Goal: Information Seeking & Learning: Compare options

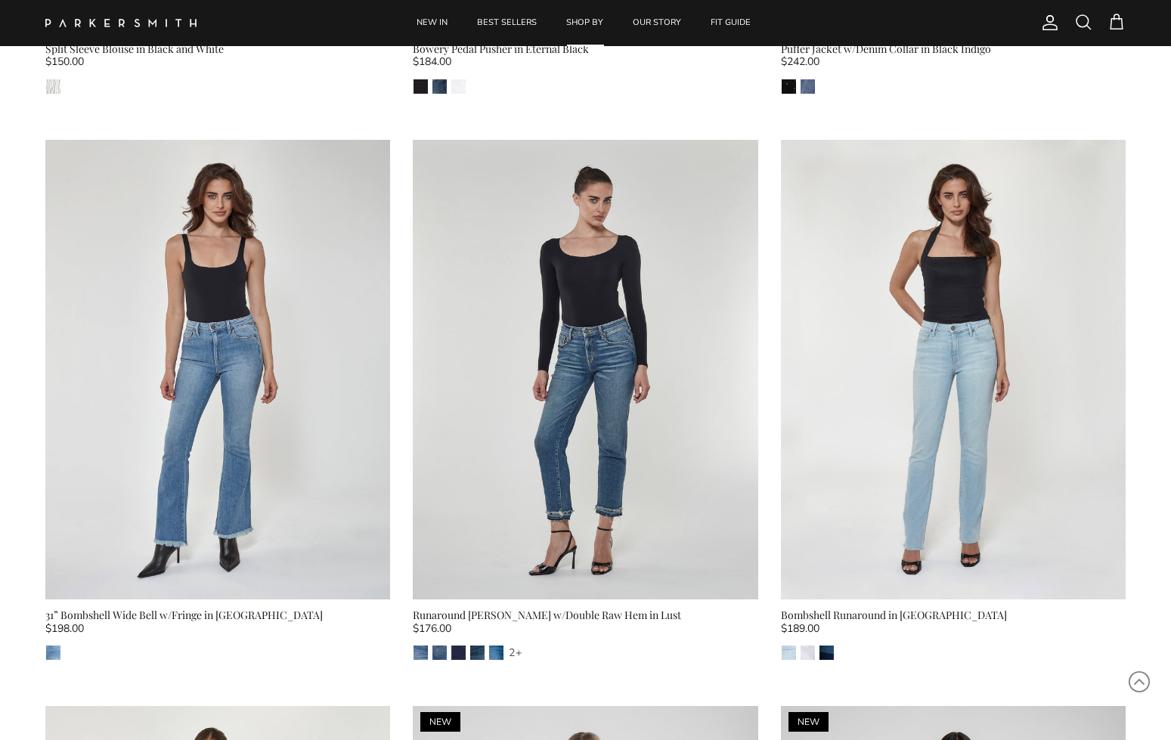
scroll to position [1734, 0]
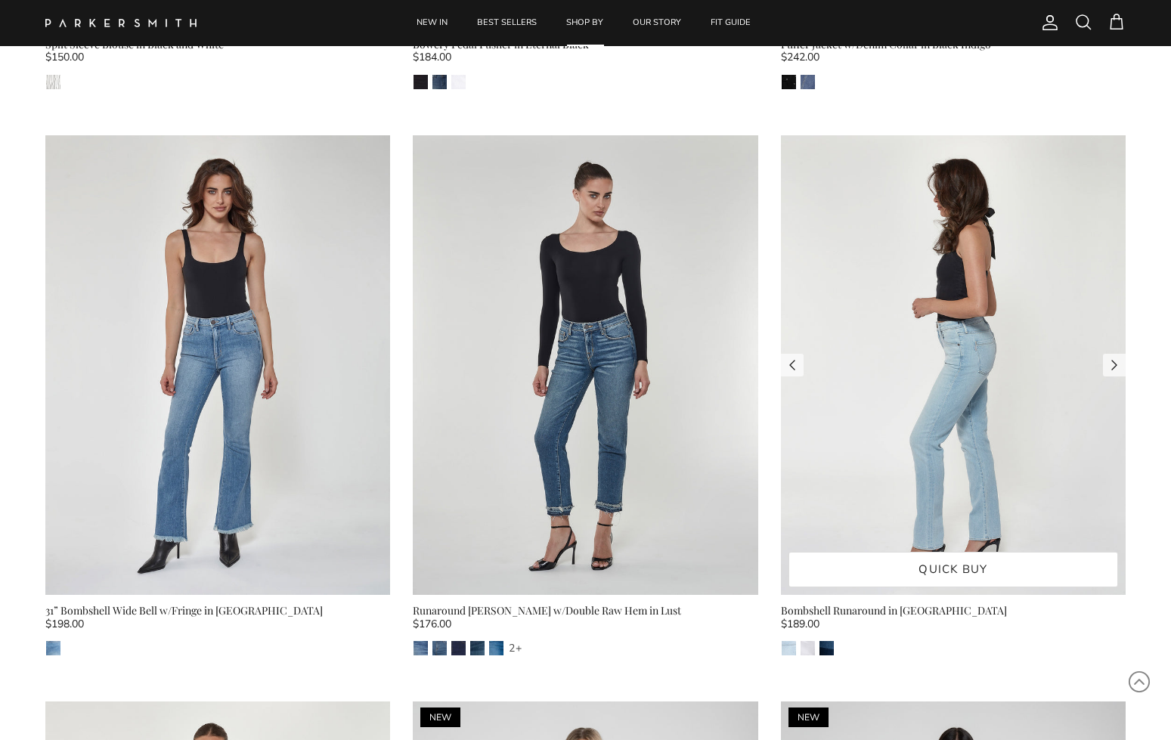
click at [904, 361] on img at bounding box center [953, 365] width 345 height 460
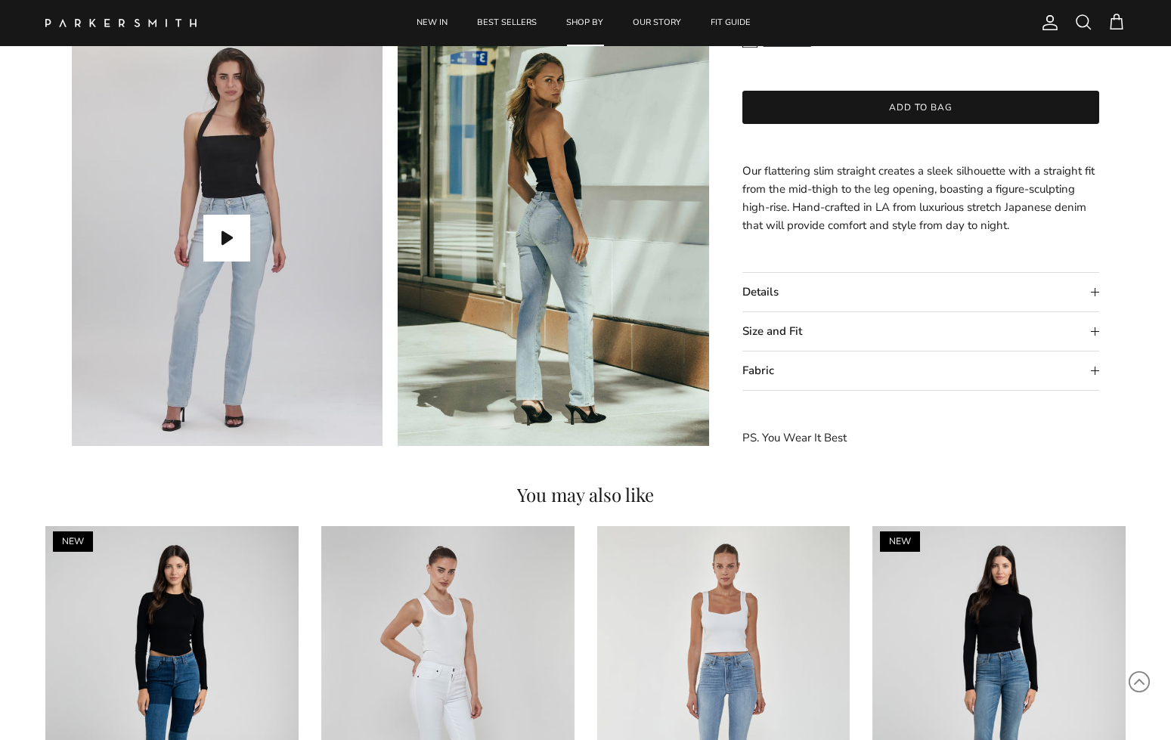
scroll to position [1393, 0]
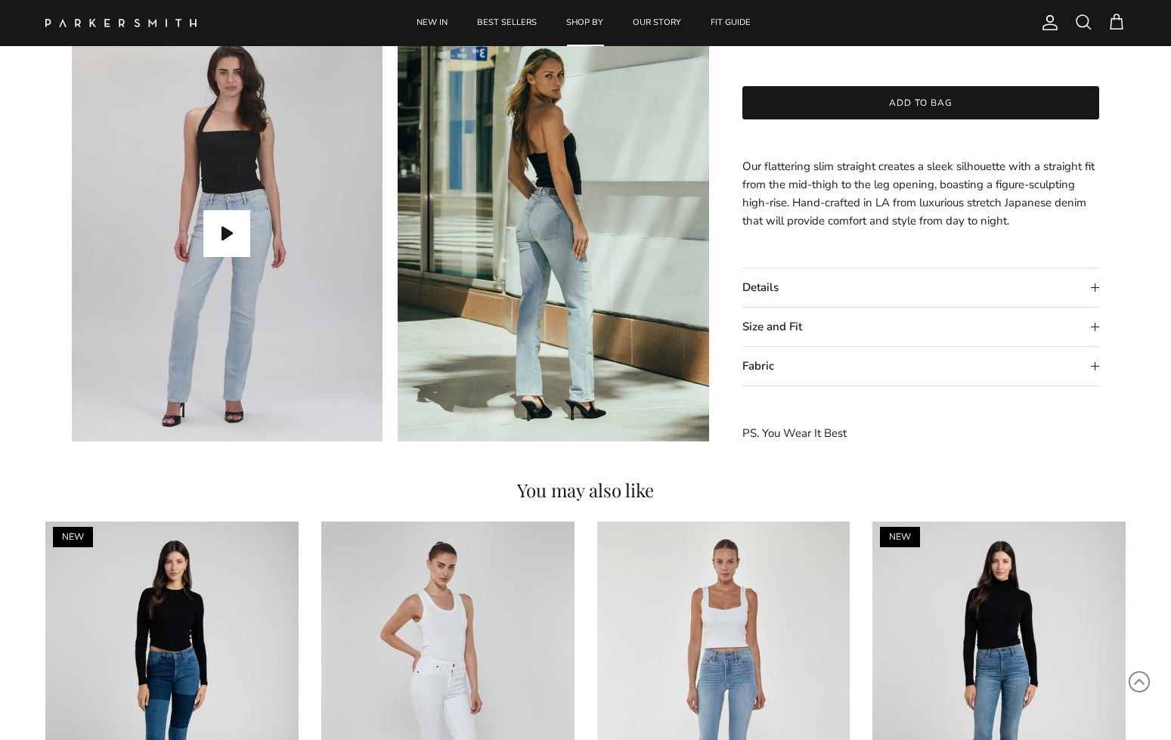
click at [1095, 327] on summary "Size and Fit" at bounding box center [921, 327] width 358 height 39
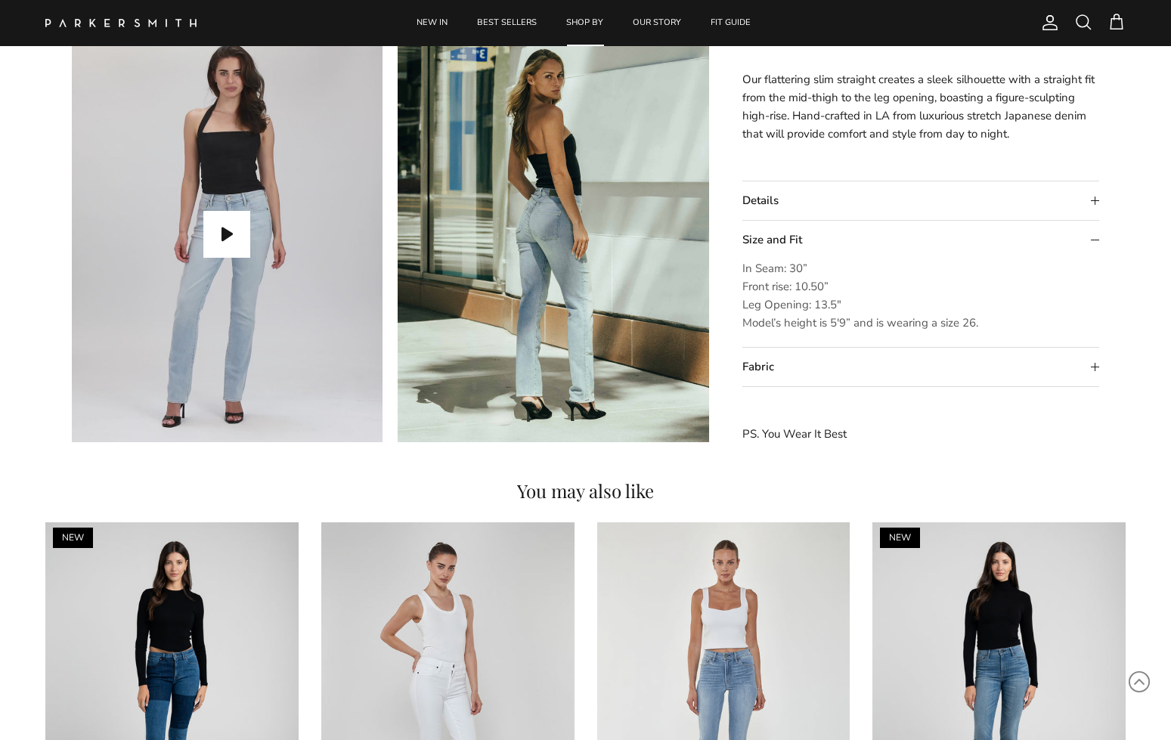
click at [1092, 198] on summary "Details" at bounding box center [921, 201] width 358 height 39
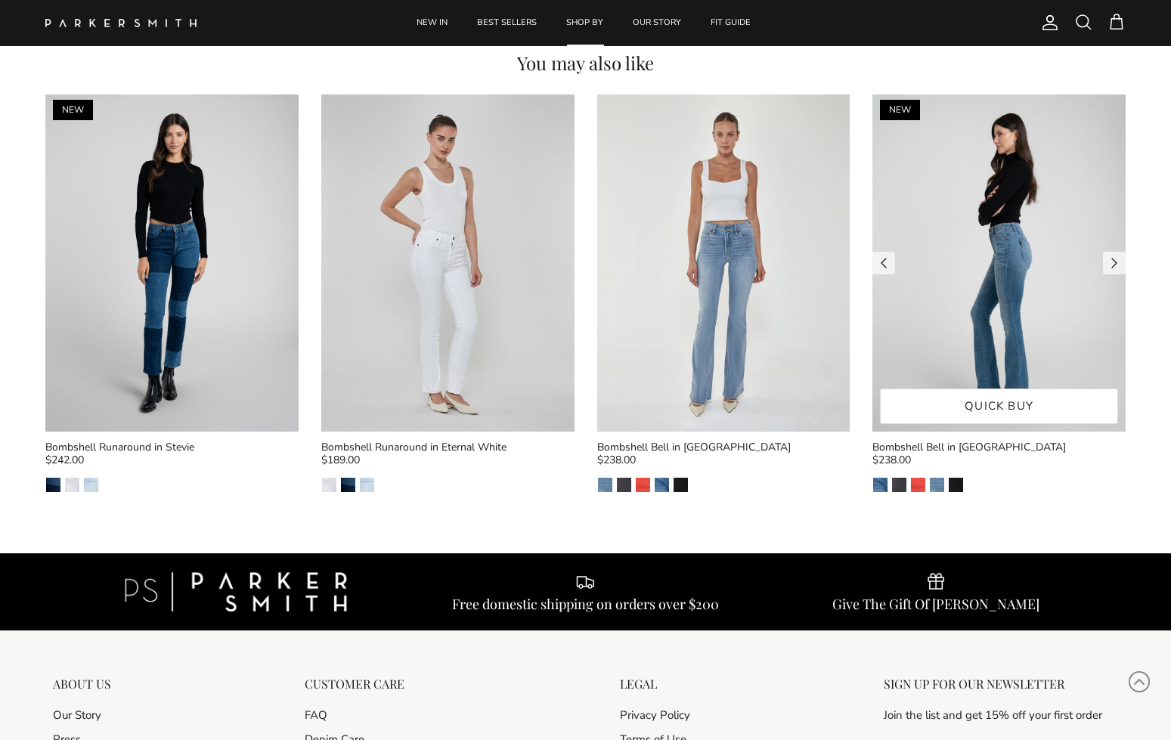
scroll to position [1824, 0]
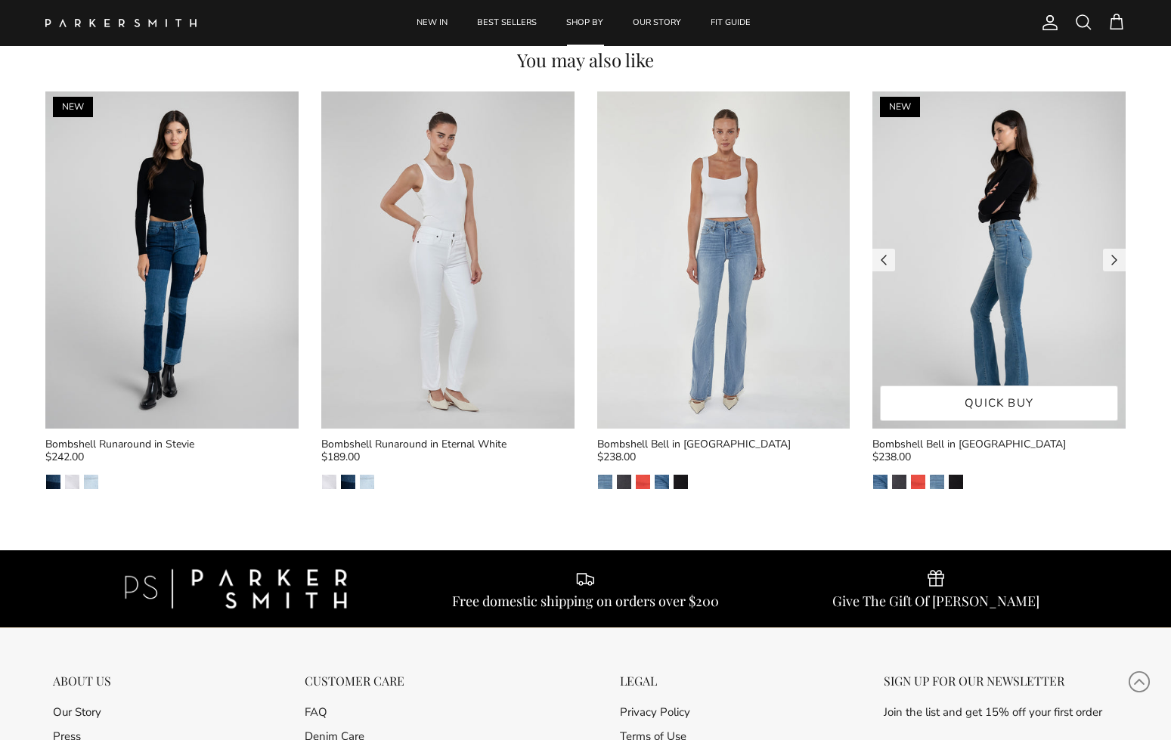
click at [1051, 225] on img at bounding box center [998, 259] width 253 height 337
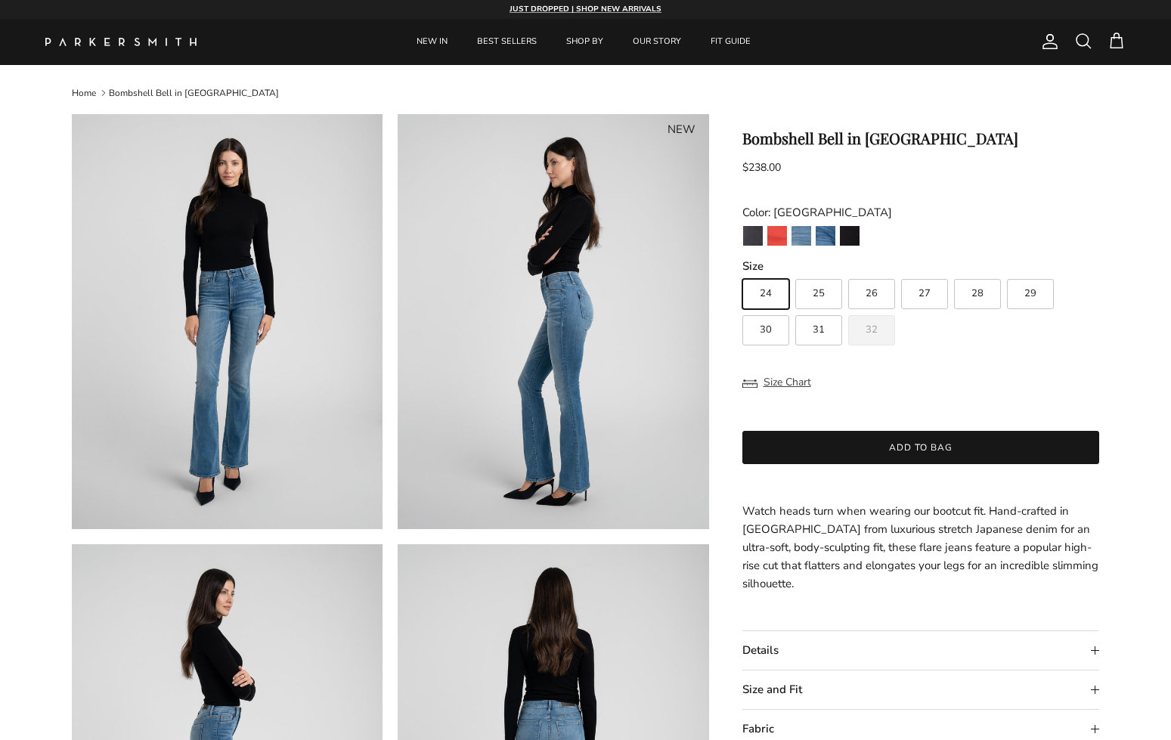
click at [1094, 647] on summary "Details" at bounding box center [921, 650] width 358 height 39
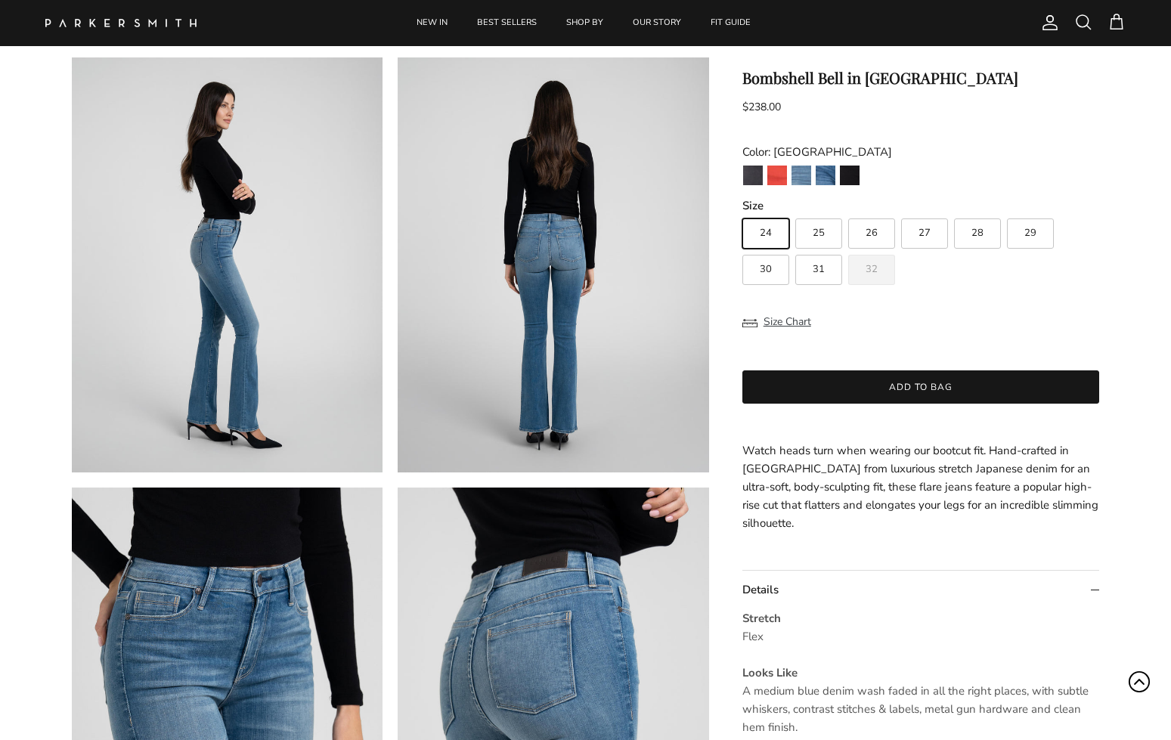
scroll to position [488, 0]
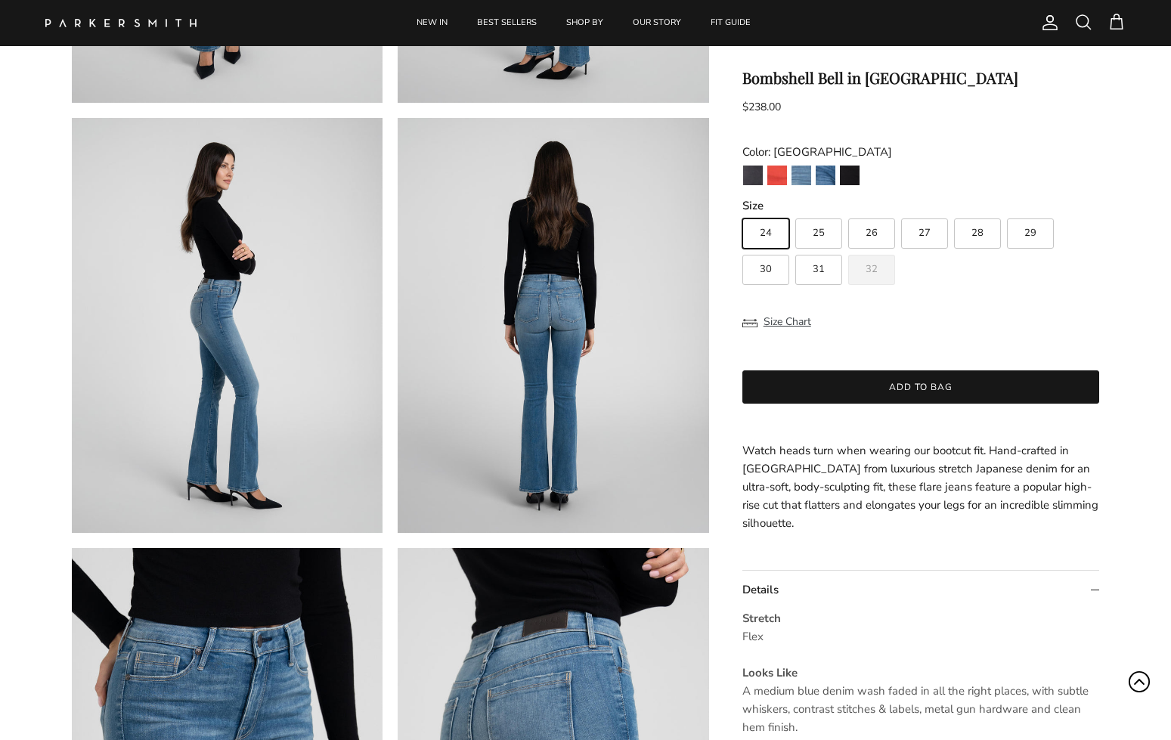
click at [1142, 677] on icon "Scroll to Top" at bounding box center [1139, 682] width 23 height 23
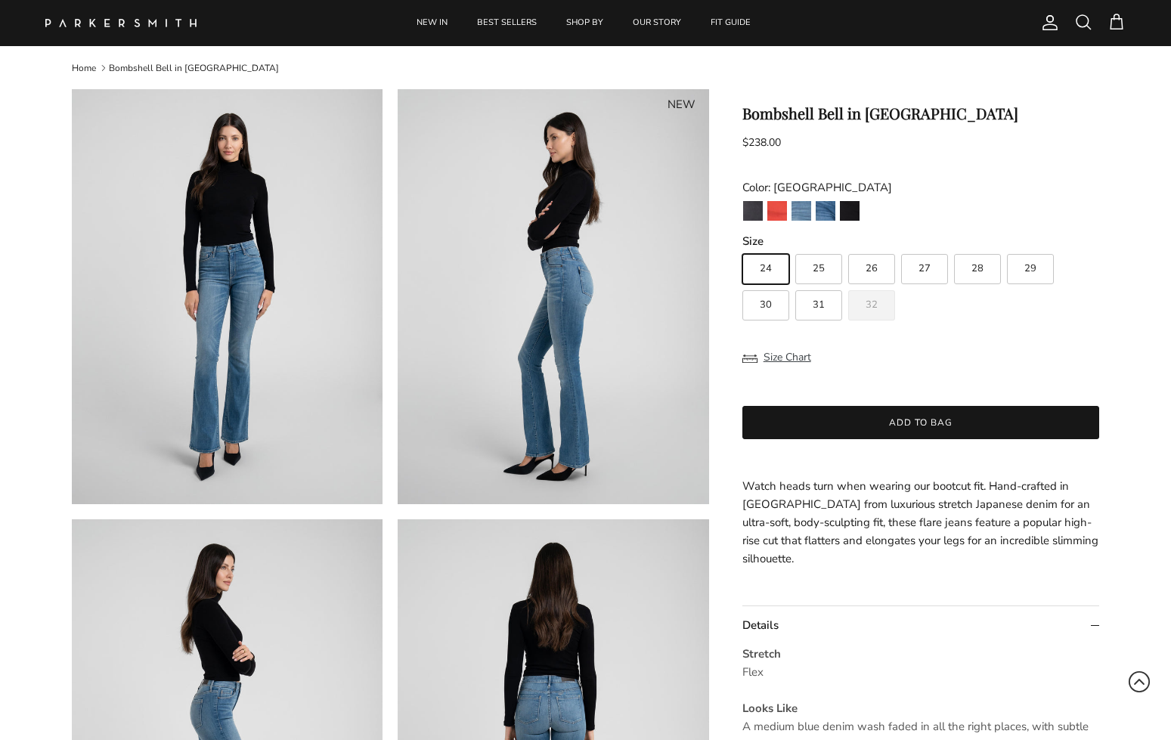
scroll to position [0, 0]
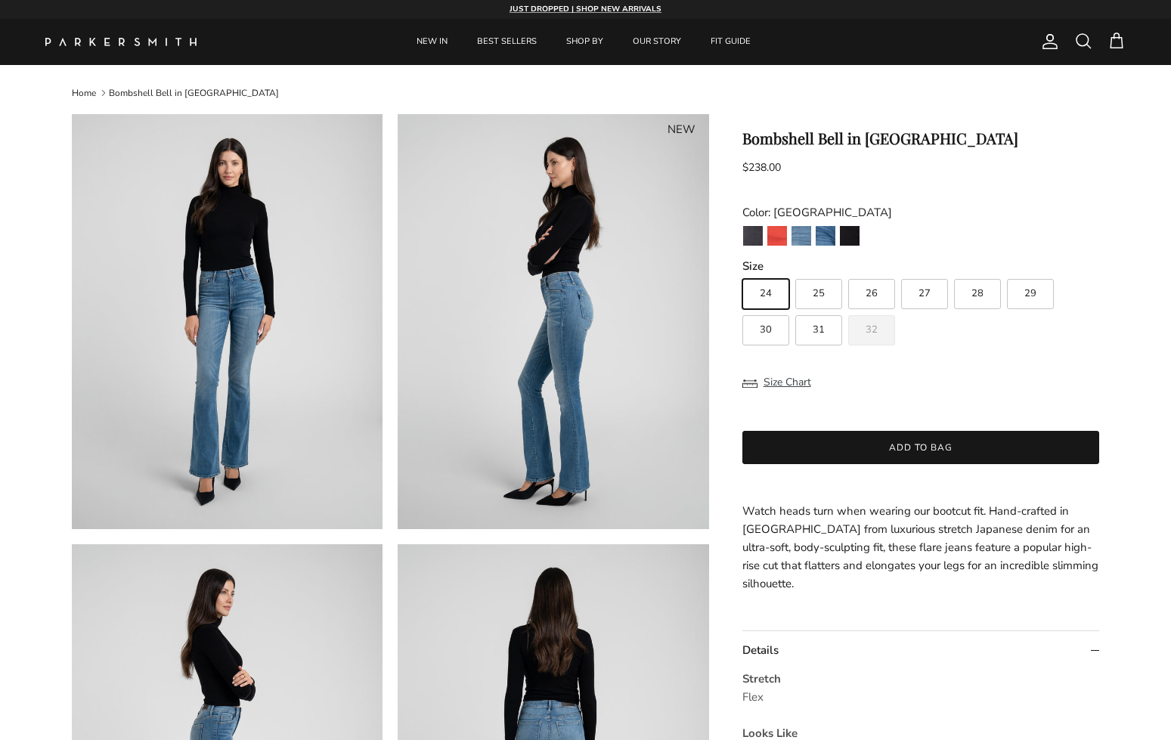
click at [779, 647] on summary "Details" at bounding box center [921, 650] width 358 height 39
click at [1094, 649] on summary "Details" at bounding box center [921, 650] width 358 height 39
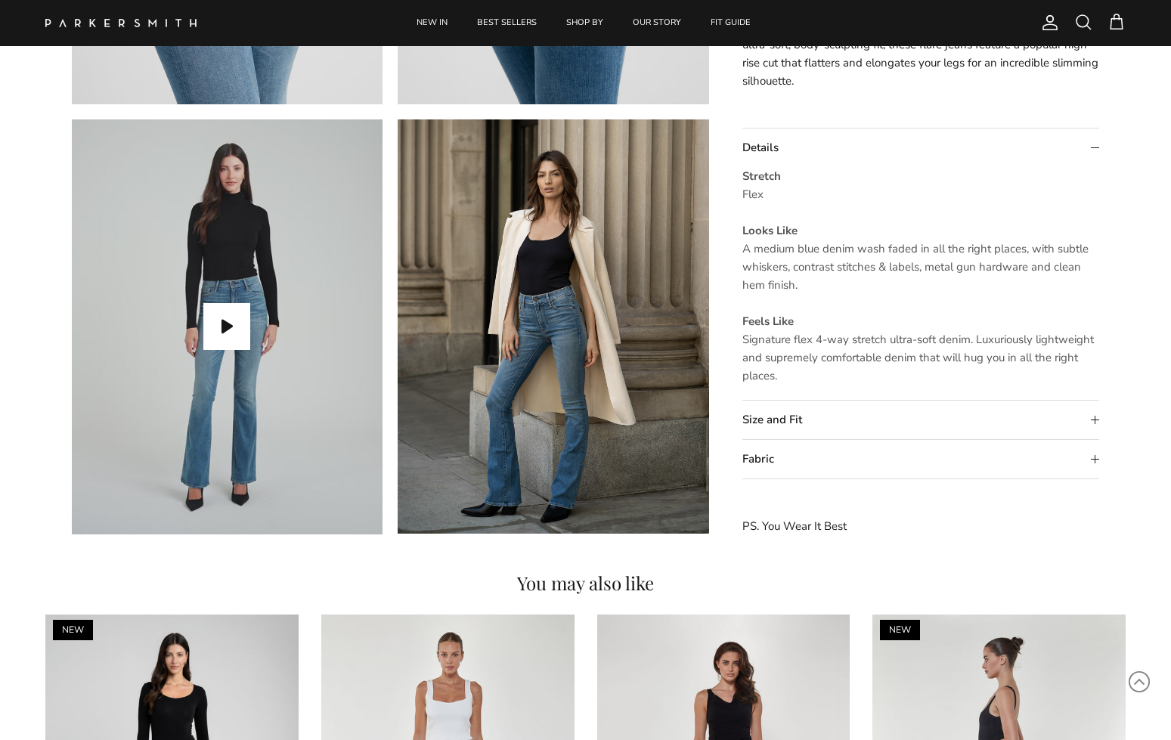
scroll to position [1305, 0]
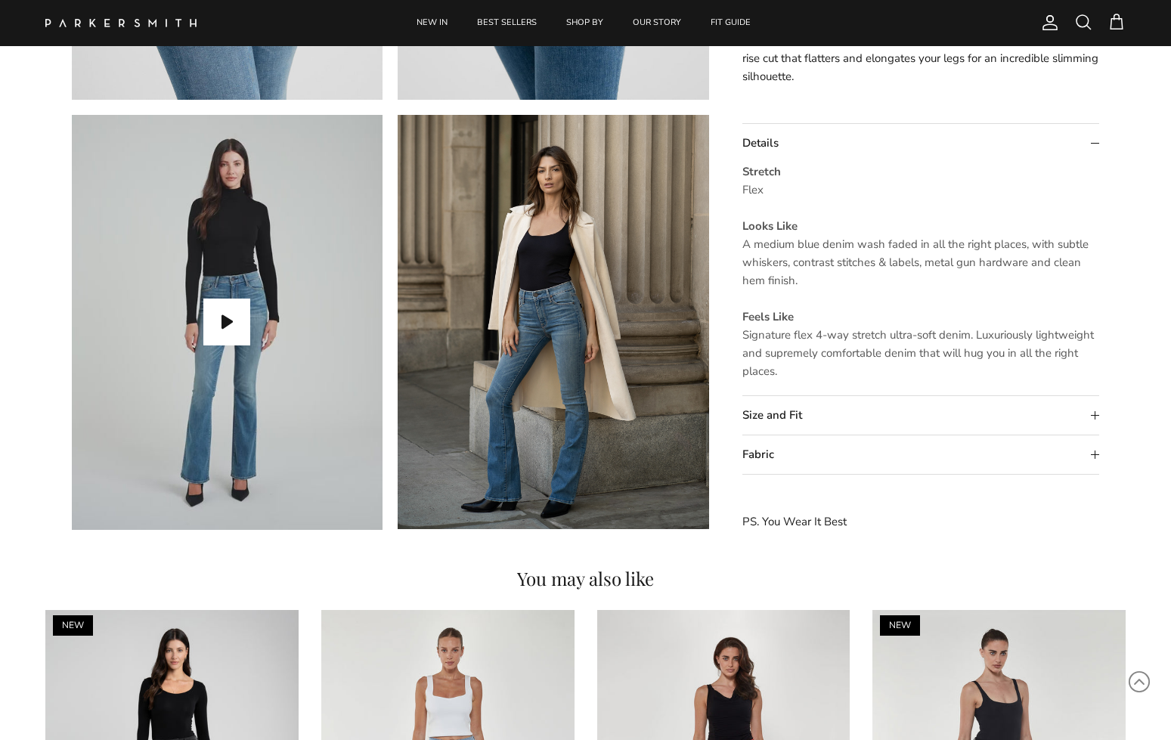
click at [1099, 413] on summary "Size and Fit" at bounding box center [921, 416] width 358 height 39
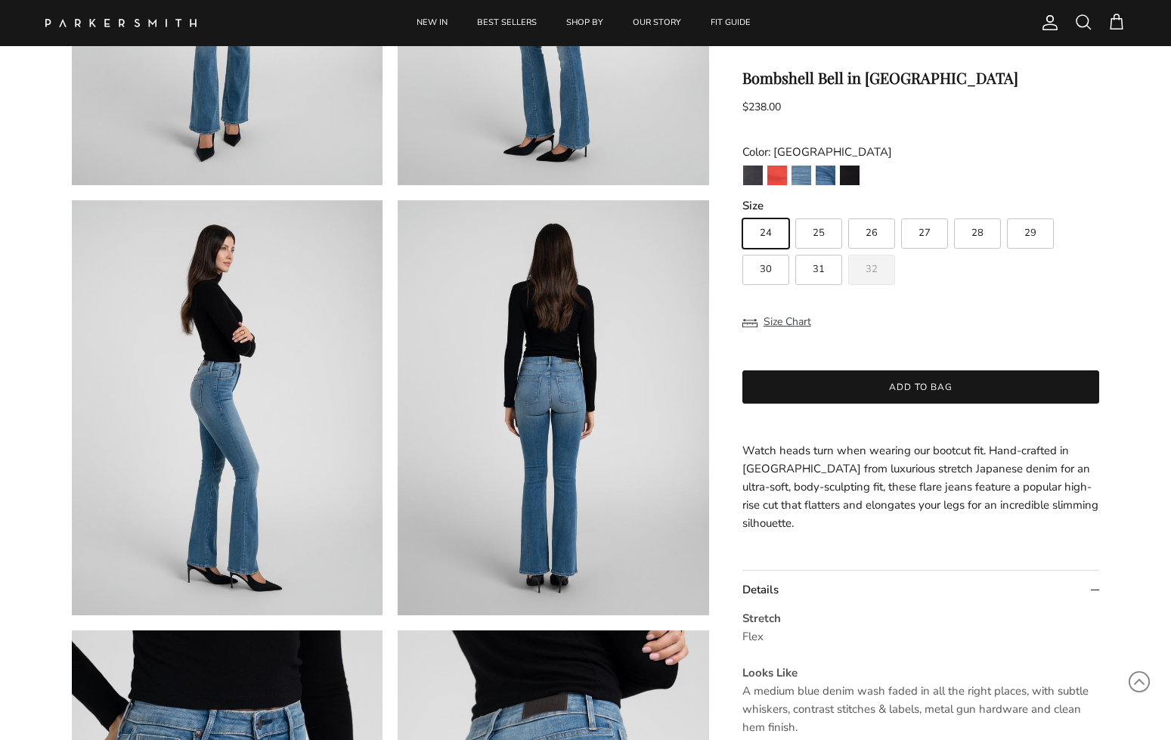
scroll to position [263, 0]
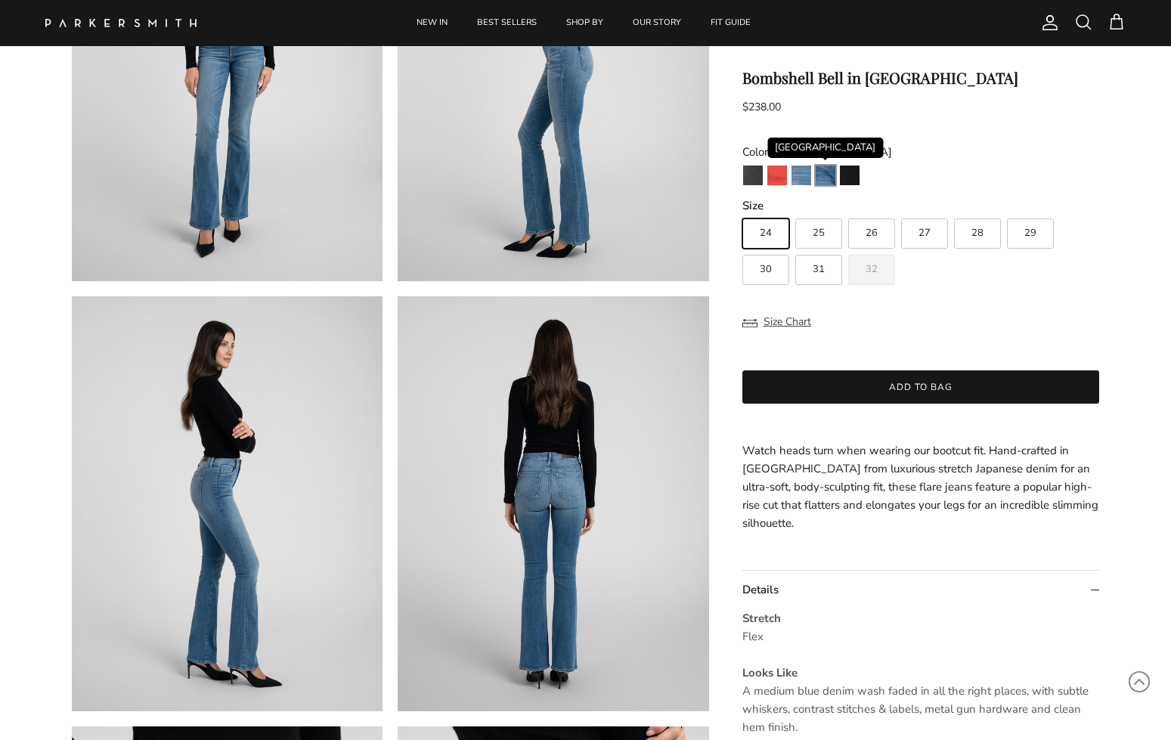
click at [823, 172] on img "Venice" at bounding box center [826, 176] width 20 height 20
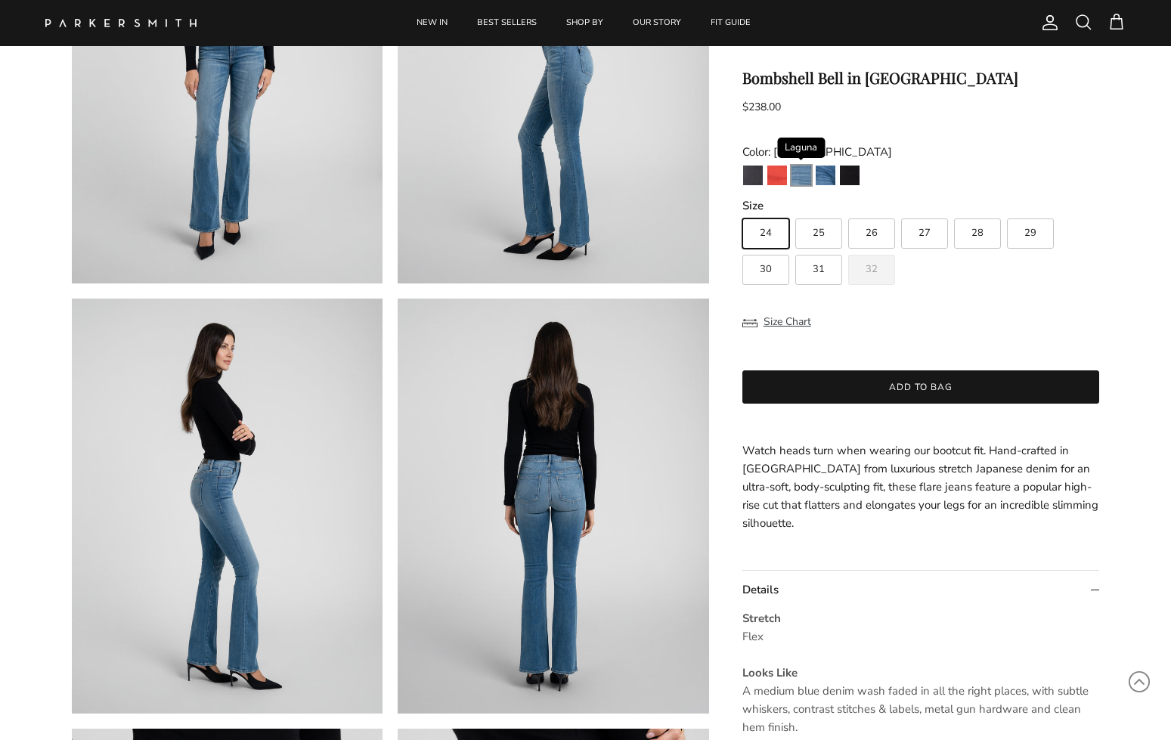
click at [805, 172] on img "Laguna" at bounding box center [802, 176] width 20 height 20
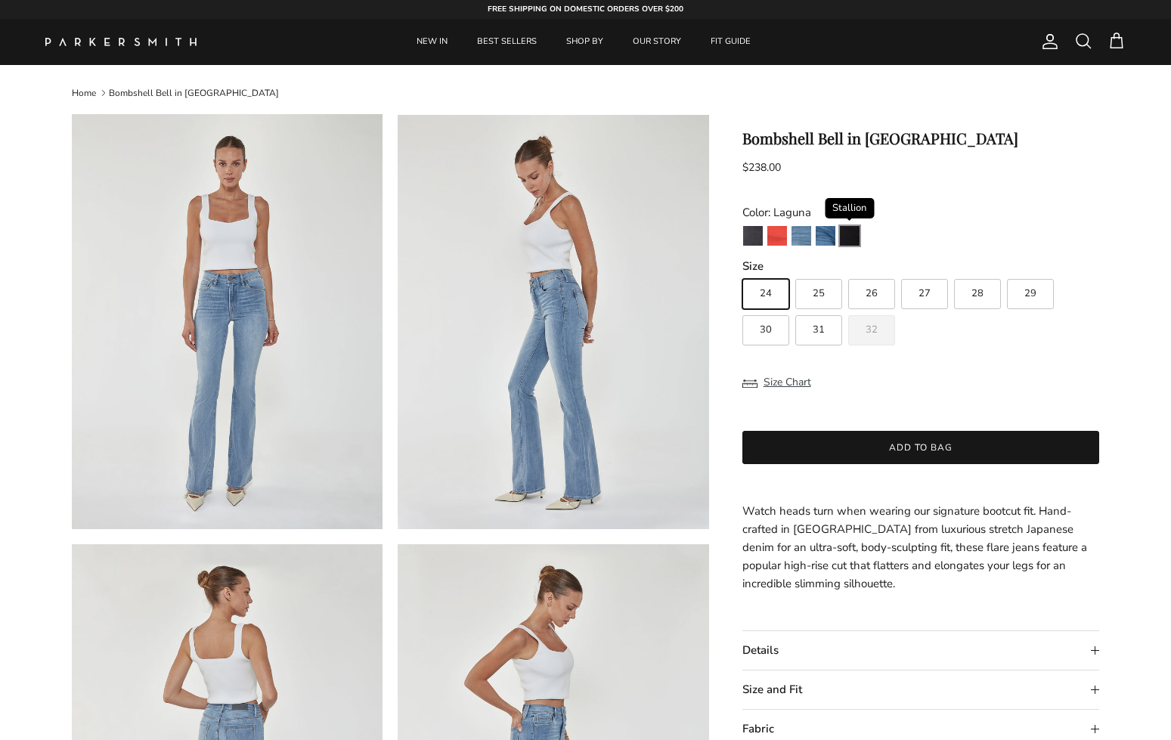
click at [851, 228] on img "Stallion" at bounding box center [850, 236] width 20 height 20
